Goal: Task Accomplishment & Management: Manage account settings

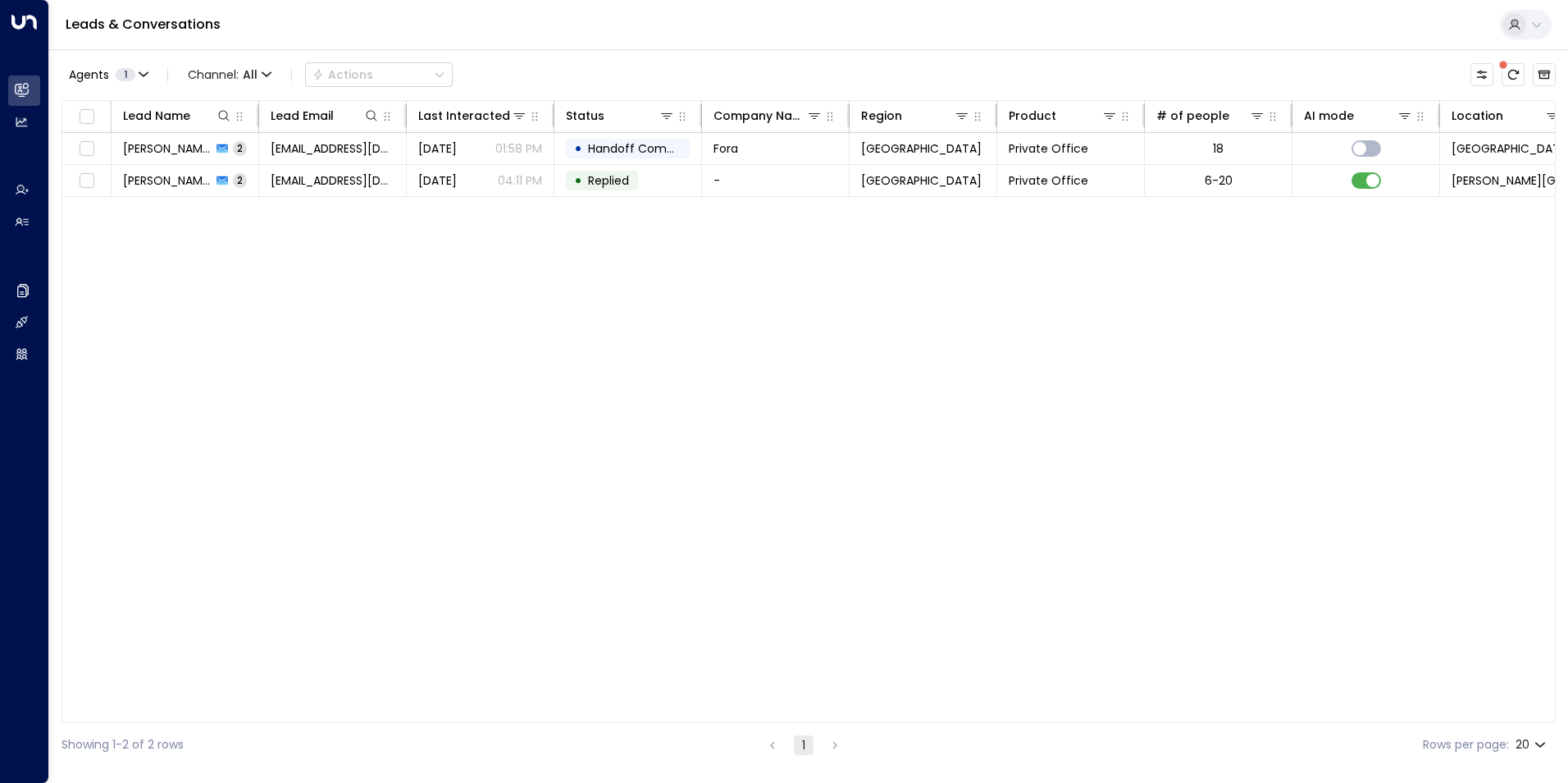
click at [197, 213] on div "Lead Name Lead Email Last Interacted Status Company Name Region Product # of pe…" at bounding box center [809, 412] width 1495 height 623
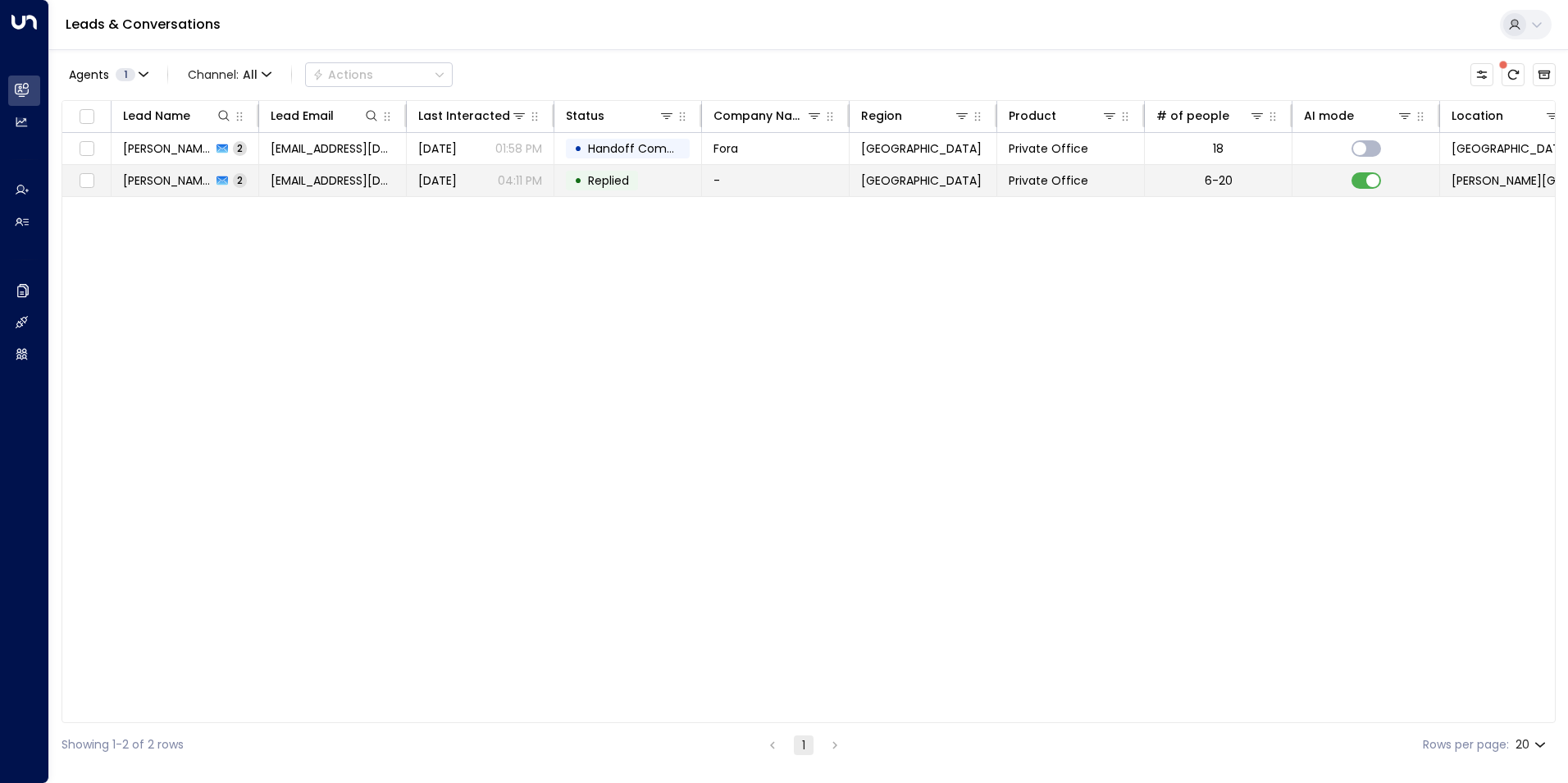
click at [189, 177] on span "[PERSON_NAME]" at bounding box center [167, 180] width 89 height 17
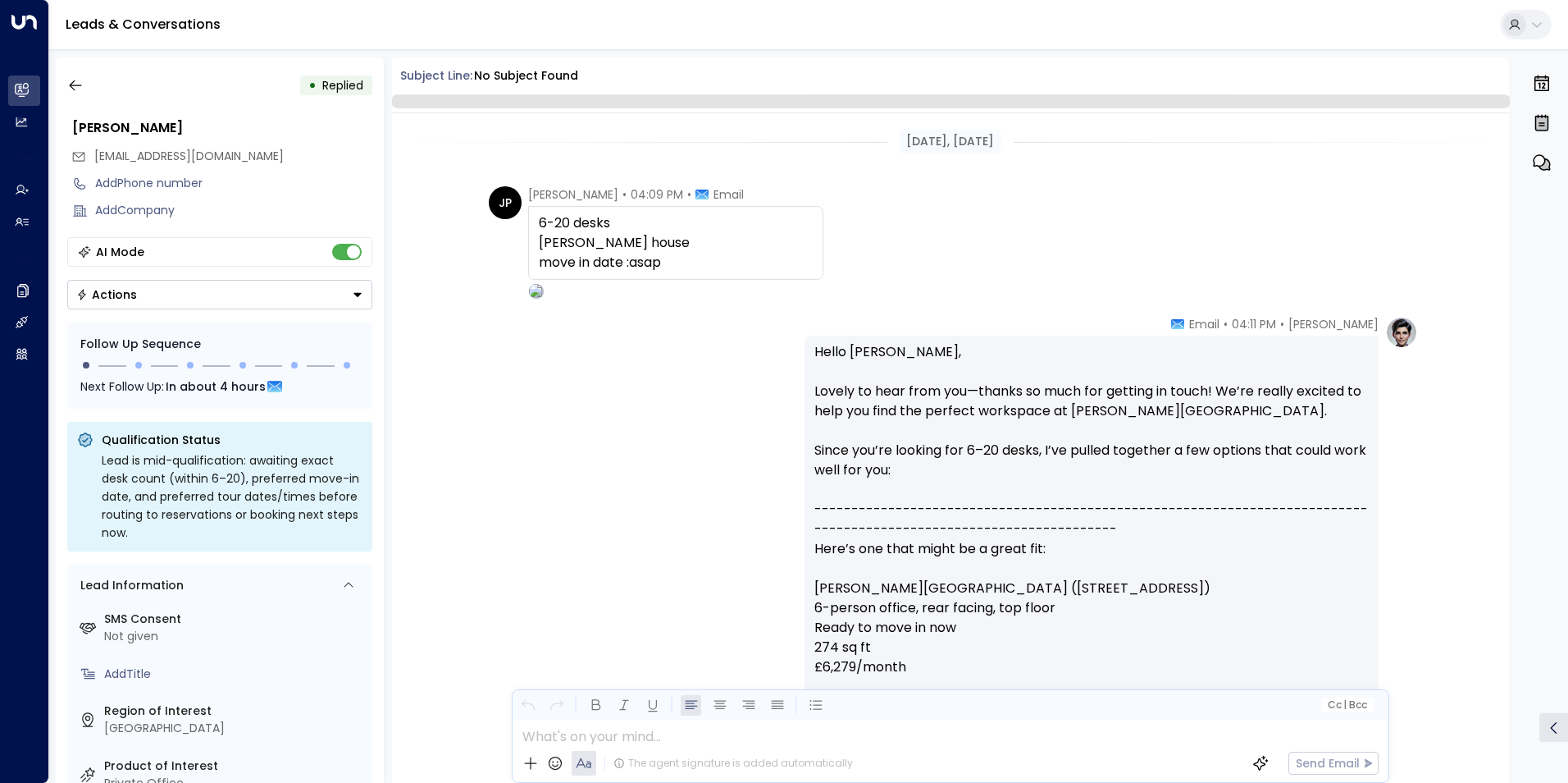
scroll to position [625, 0]
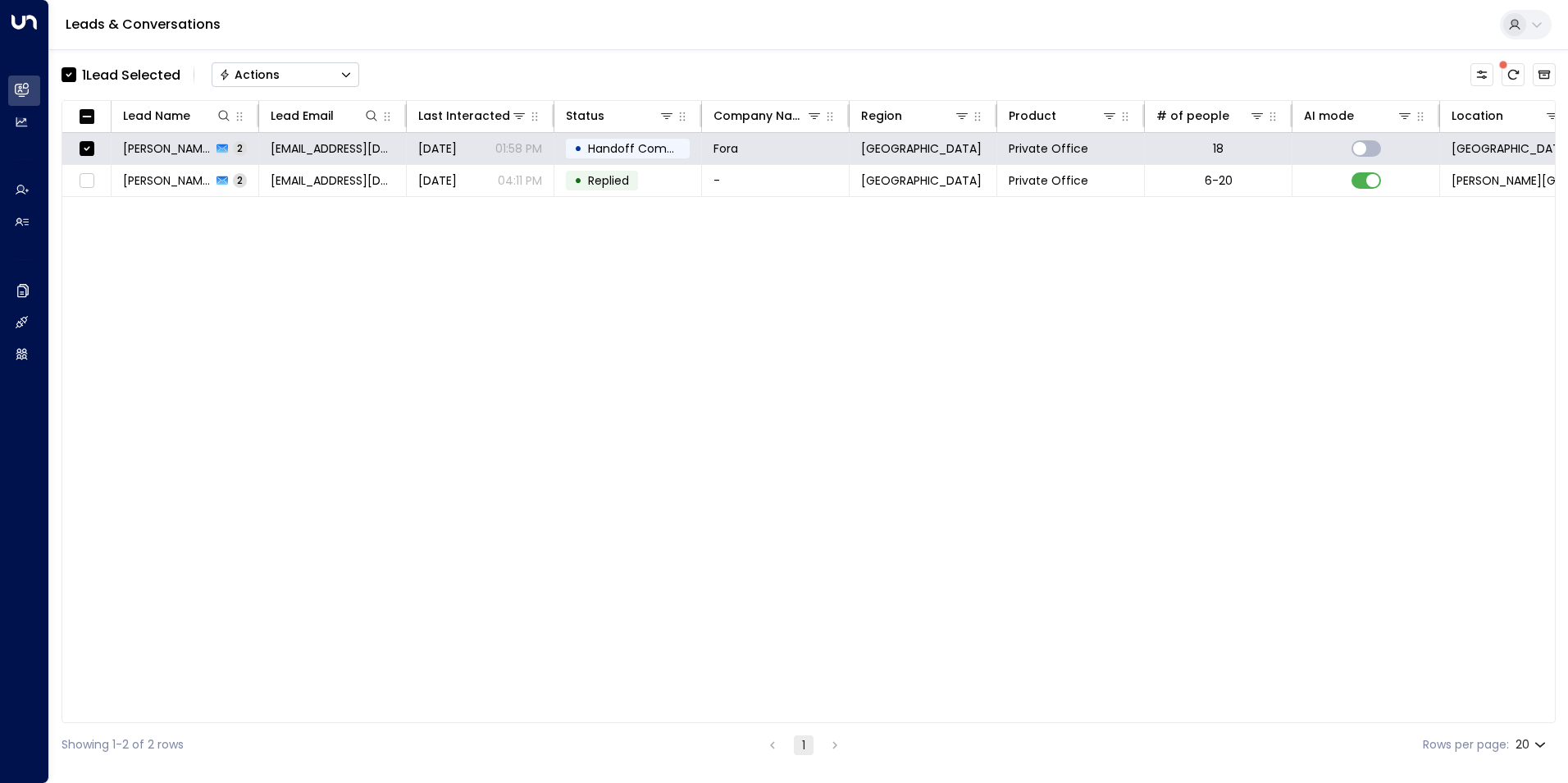
click at [303, 73] on button "Actions" at bounding box center [285, 75] width 148 height 24
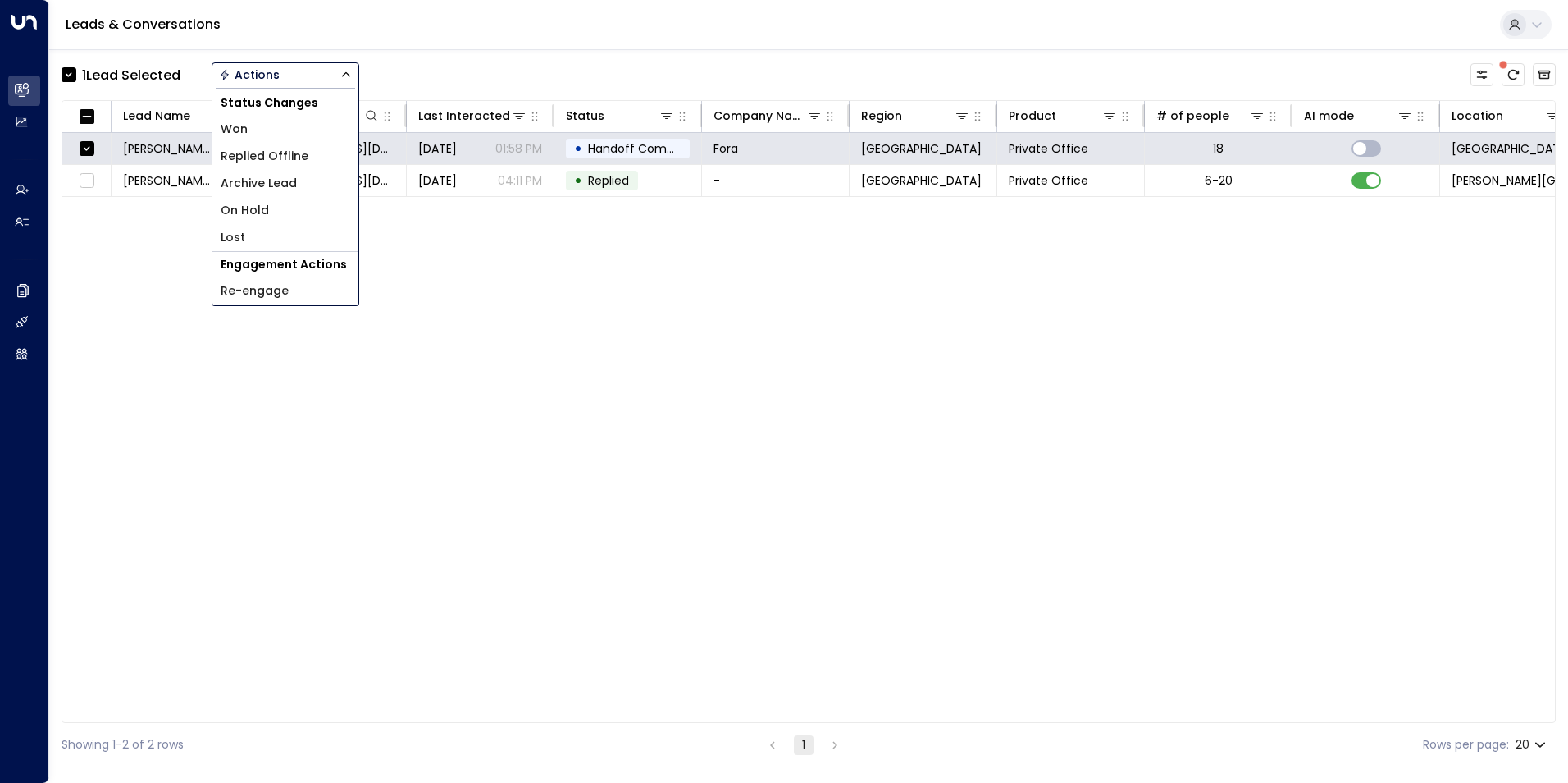
click at [267, 181] on span "Archive Lead" at bounding box center [259, 184] width 77 height 17
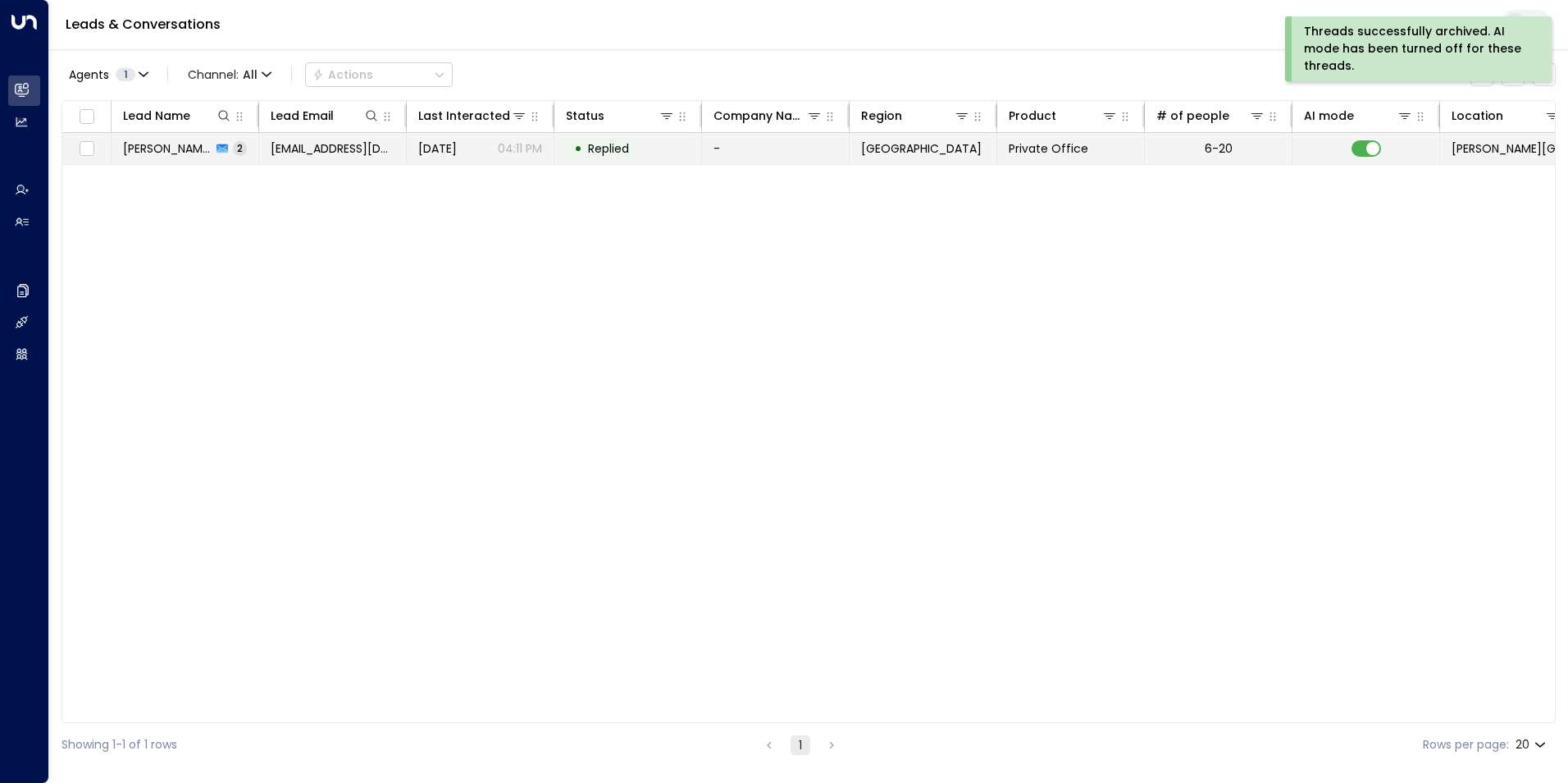
click at [180, 151] on span "[PERSON_NAME]" at bounding box center [167, 148] width 89 height 17
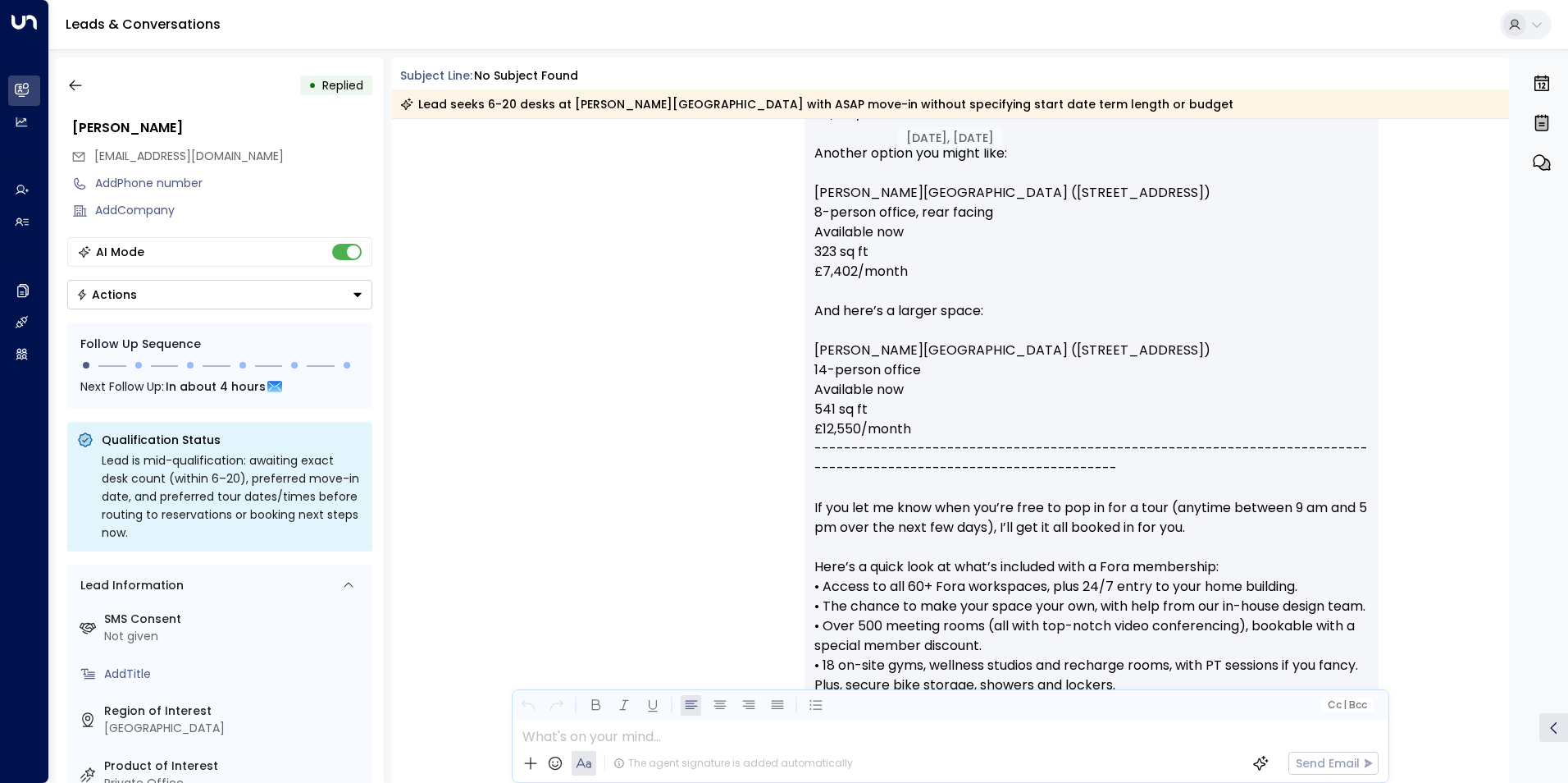
scroll to position [455, 0]
